Goal: Download file/media

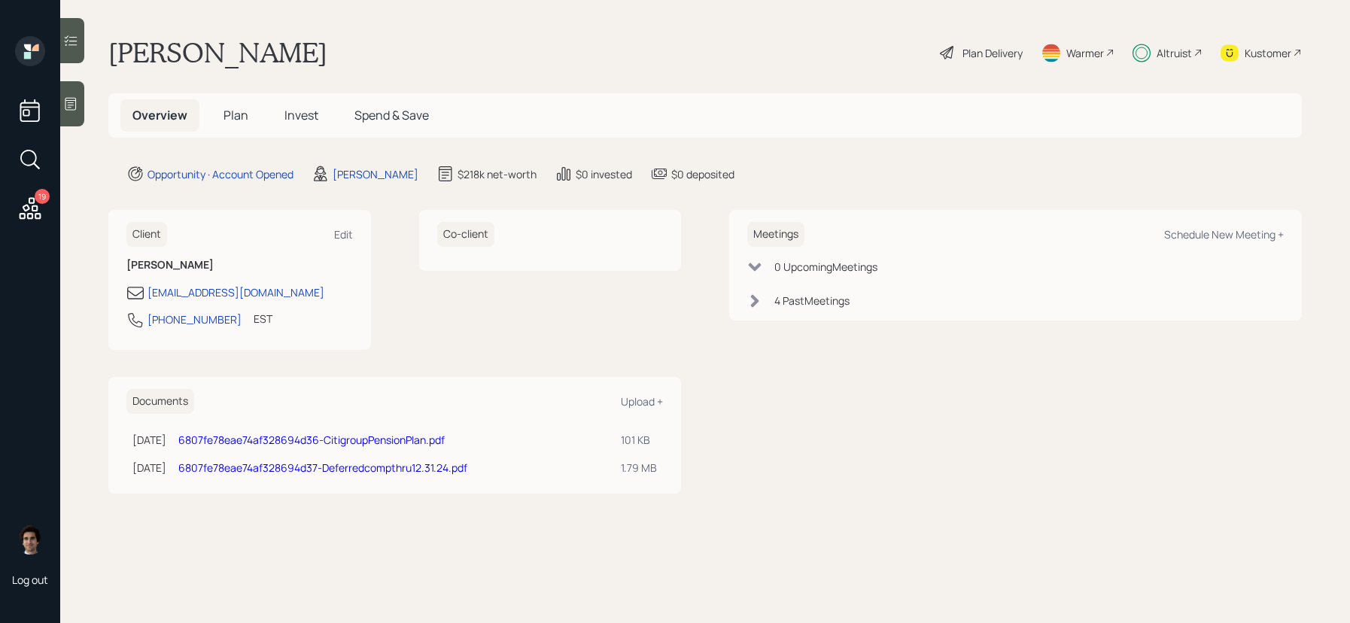
click at [426, 468] on link "6807fe78eae74af328694d37-Deferredcompthru12.31.24.pdf" at bounding box center [322, 468] width 289 height 14
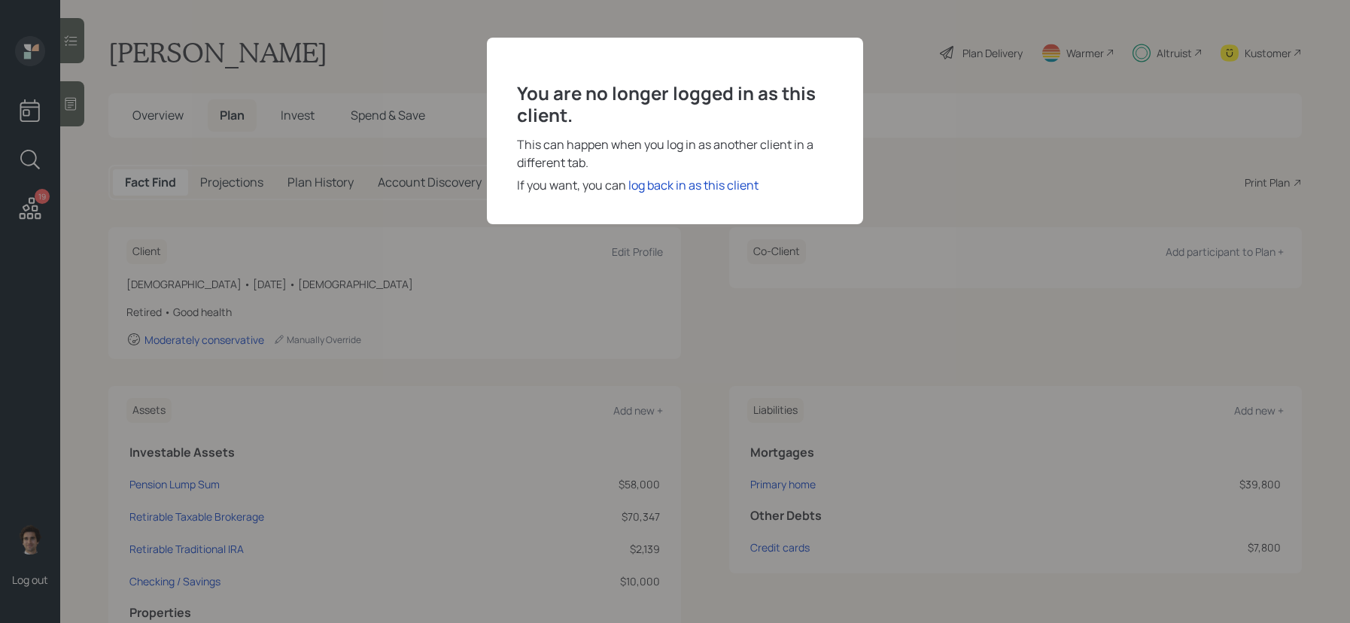
scroll to position [68, 0]
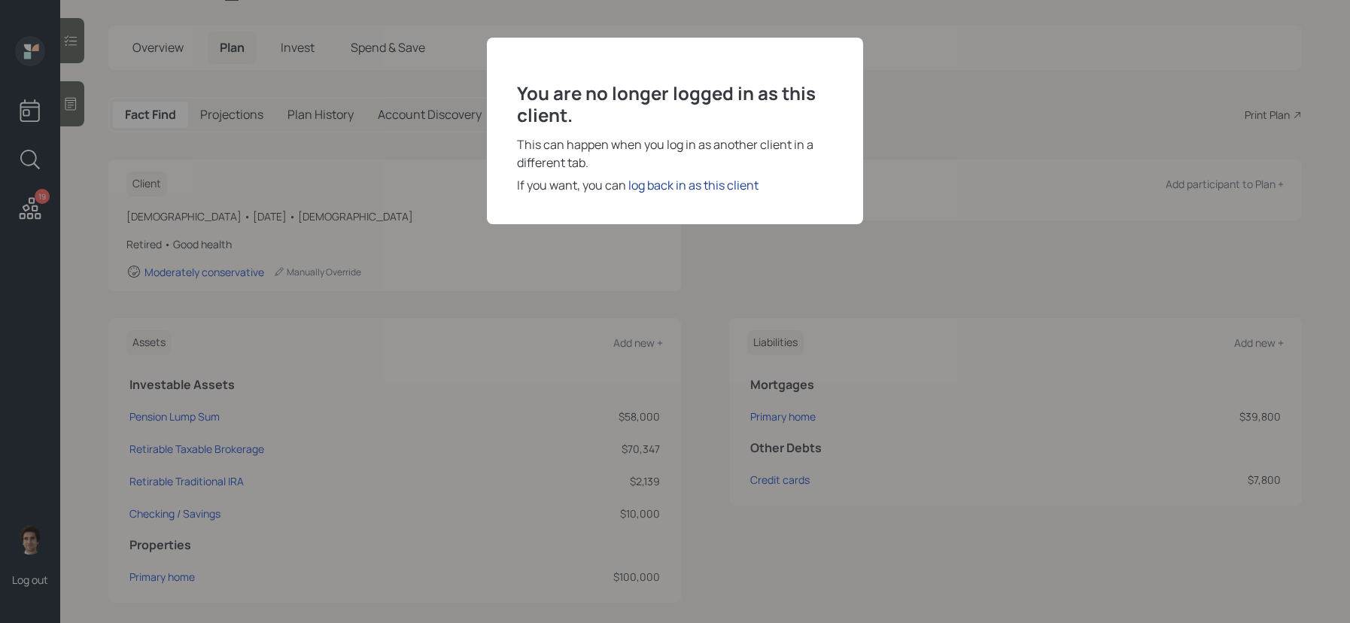
click at [684, 188] on div "log back in as this client" at bounding box center [693, 185] width 130 height 18
